Goal: Task Accomplishment & Management: Use online tool/utility

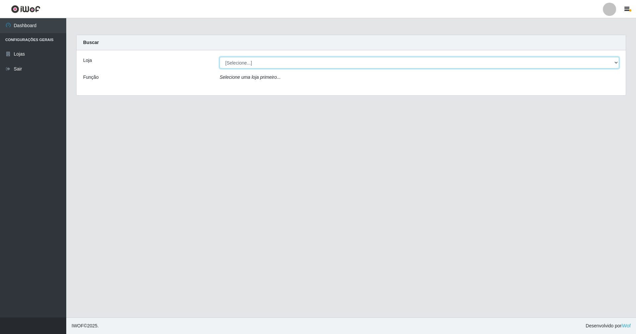
click at [238, 66] on select "[Selecione...] SuperShow - Asa Norte" at bounding box center [418, 63] width 399 height 12
select select "71"
click at [219, 57] on select "[Selecione...] SuperShow - Asa Norte" at bounding box center [418, 63] width 399 height 12
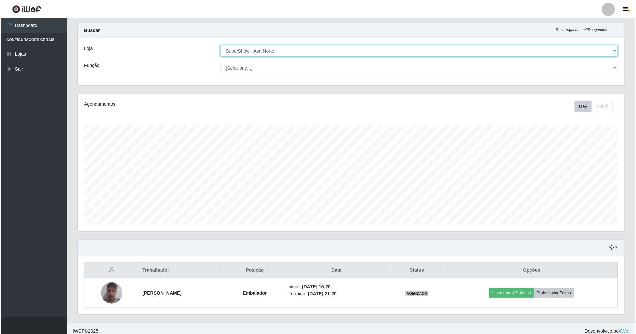
scroll to position [19, 0]
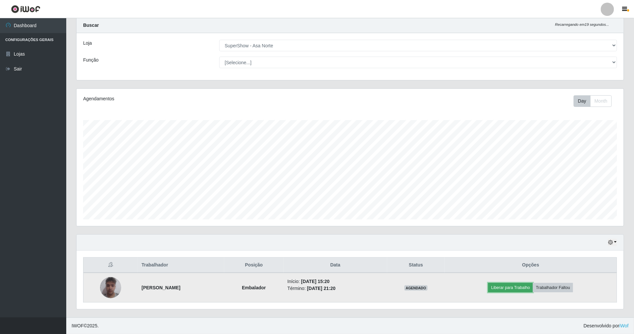
click at [524, 288] on button "Liberar para Trabalho" at bounding box center [510, 287] width 45 height 9
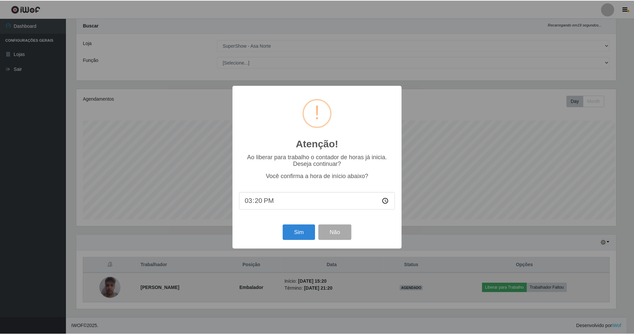
scroll to position [138, 541]
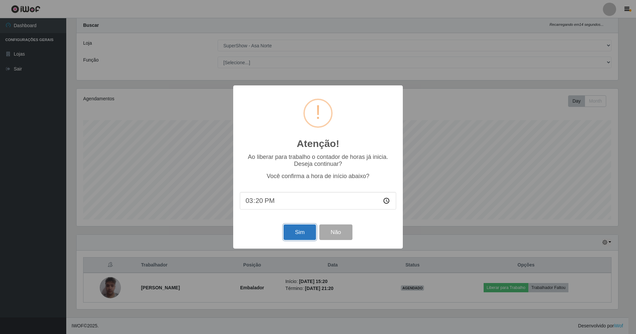
click at [310, 231] on button "Sim" at bounding box center [299, 232] width 32 height 16
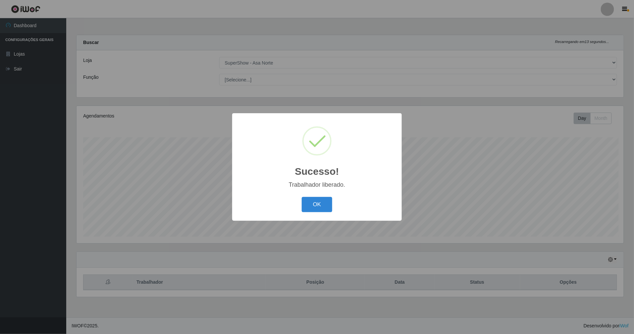
scroll to position [138, 549]
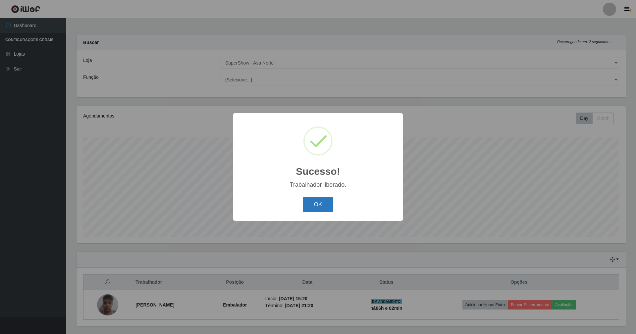
click at [326, 201] on button "OK" at bounding box center [318, 205] width 31 height 16
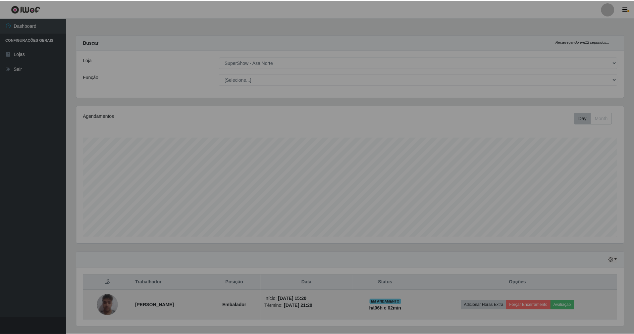
scroll to position [330904, 330495]
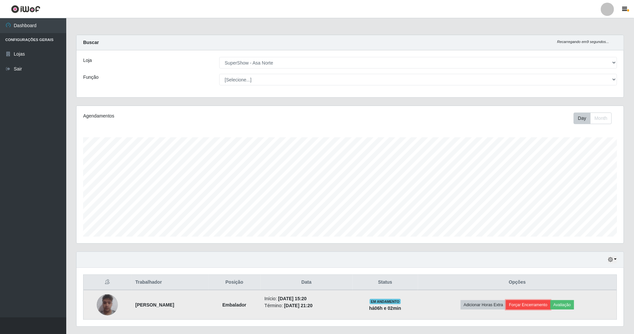
click at [545, 303] on button "Forçar Encerramento" at bounding box center [528, 304] width 44 height 9
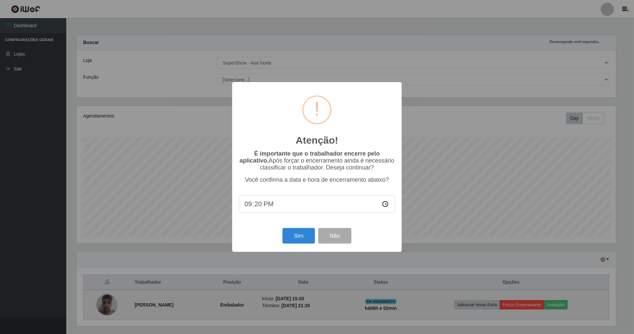
scroll to position [138, 541]
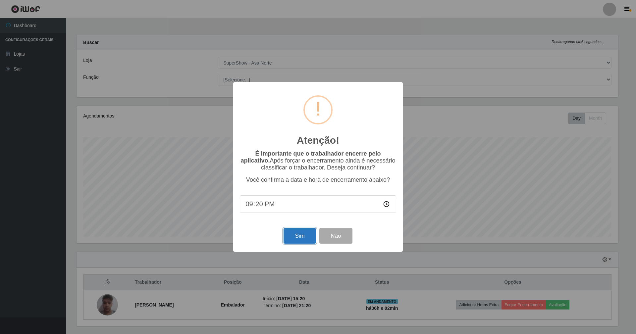
click at [305, 236] on button "Sim" at bounding box center [299, 236] width 32 height 16
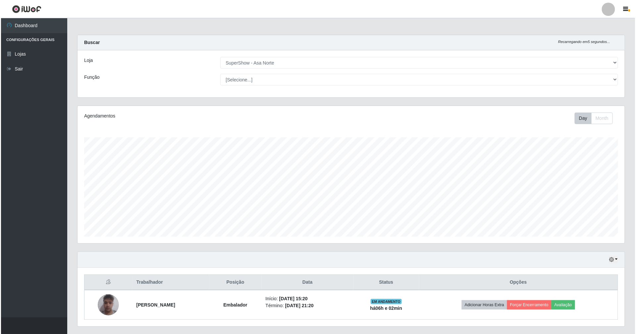
scroll to position [138, 549]
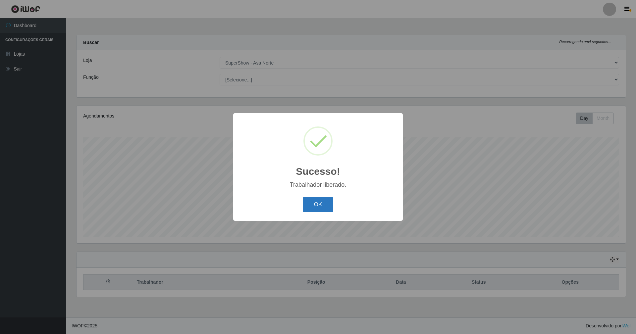
click at [320, 211] on button "OK" at bounding box center [318, 205] width 31 height 16
